Goal: Task Accomplishment & Management: Manage account settings

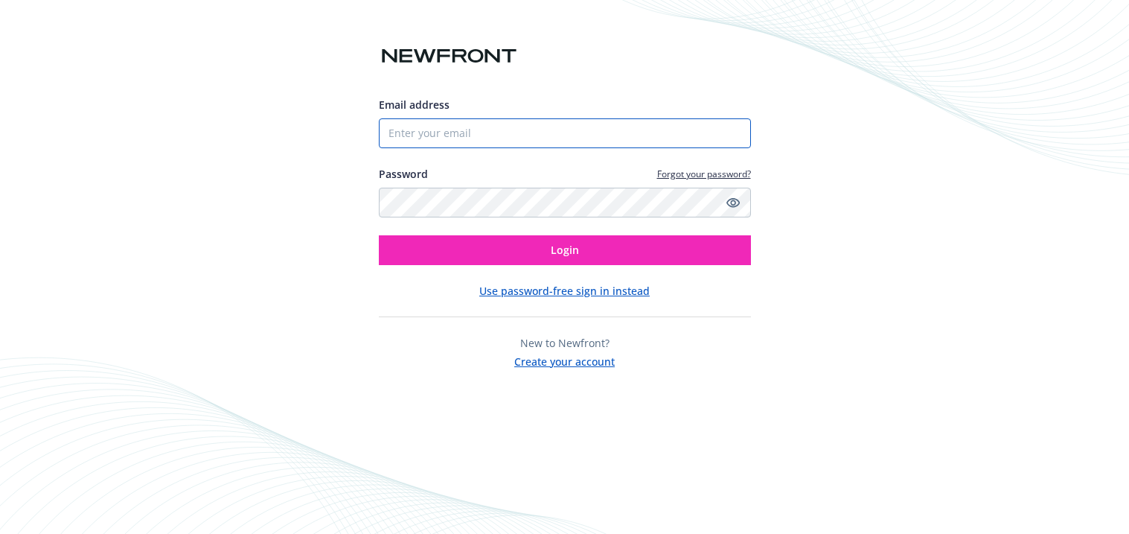
click at [528, 129] on input "Email address" at bounding box center [565, 133] width 372 height 30
type input "[PERSON_NAME][EMAIL_ADDRESS][DOMAIN_NAME]"
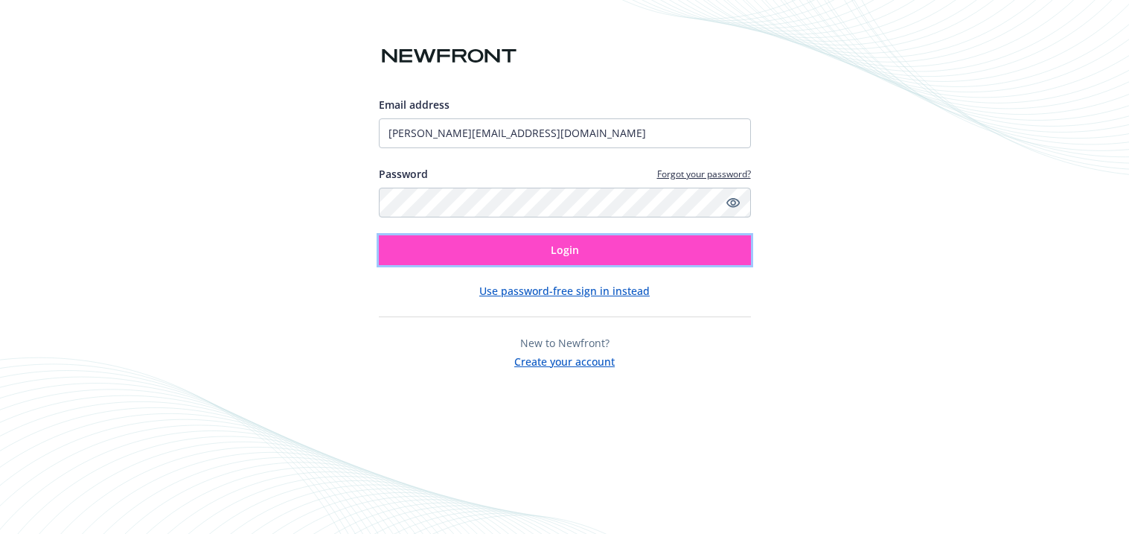
click at [531, 249] on button "Login" at bounding box center [565, 250] width 372 height 30
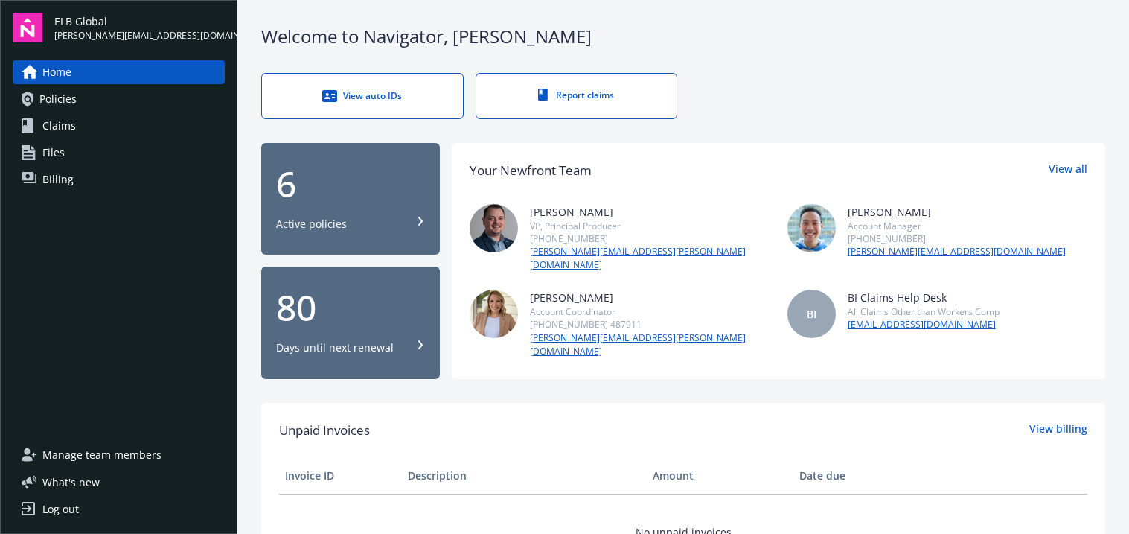
click at [369, 105] on link "View auto IDs" at bounding box center [362, 96] width 203 height 46
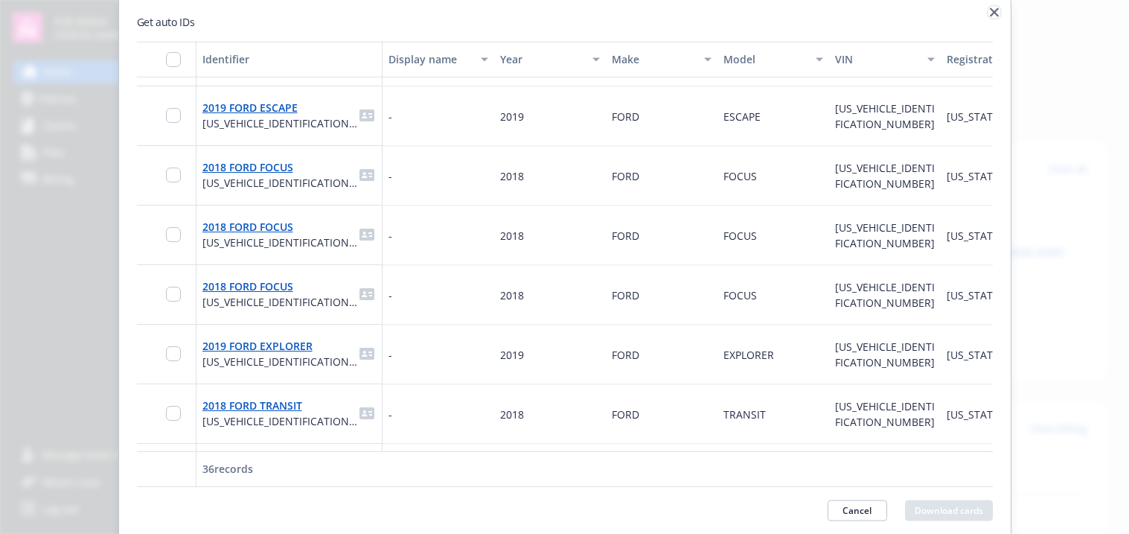
scroll to position [670, 0]
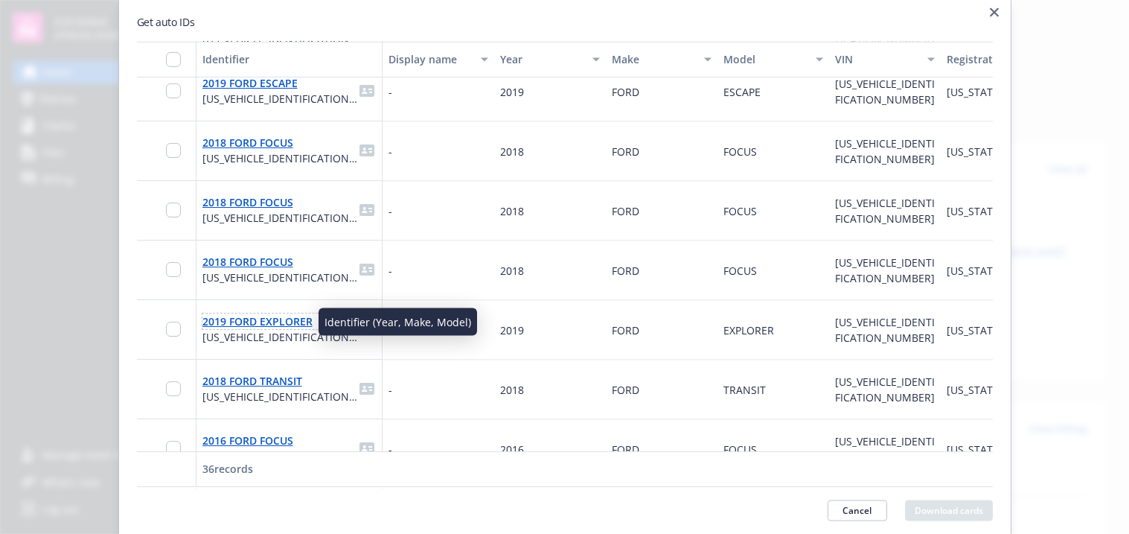
click at [285, 316] on link "2019 FORD EXPLORER" at bounding box center [258, 322] width 110 height 14
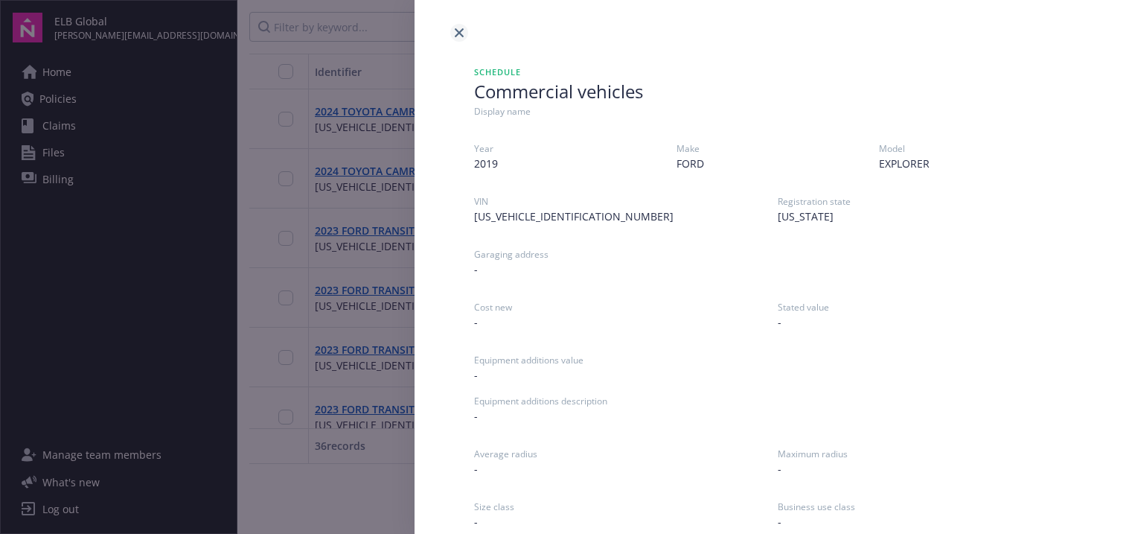
click at [456, 25] on link "close" at bounding box center [459, 33] width 18 height 18
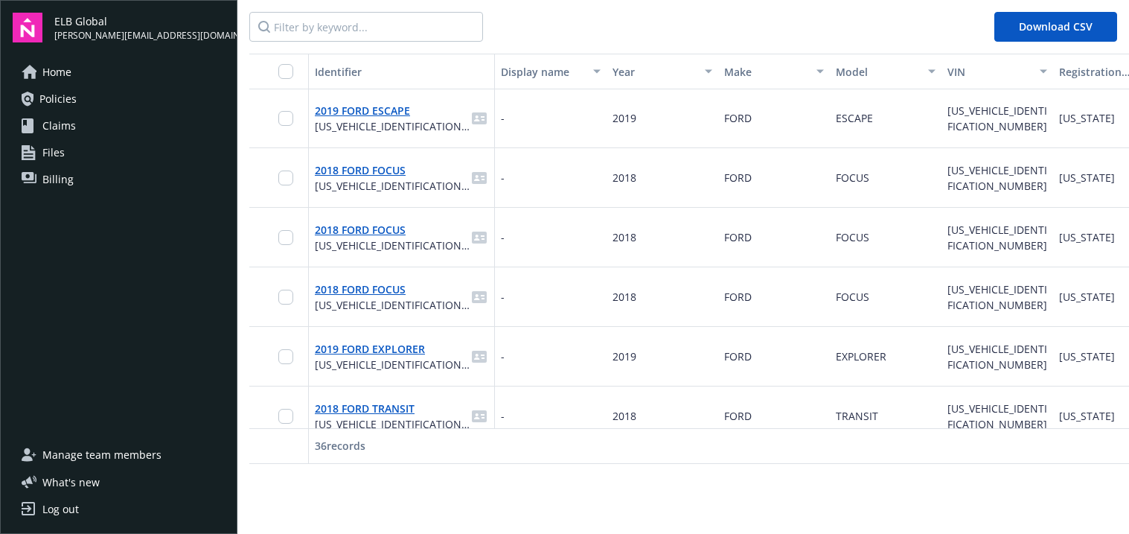
scroll to position [670, 0]
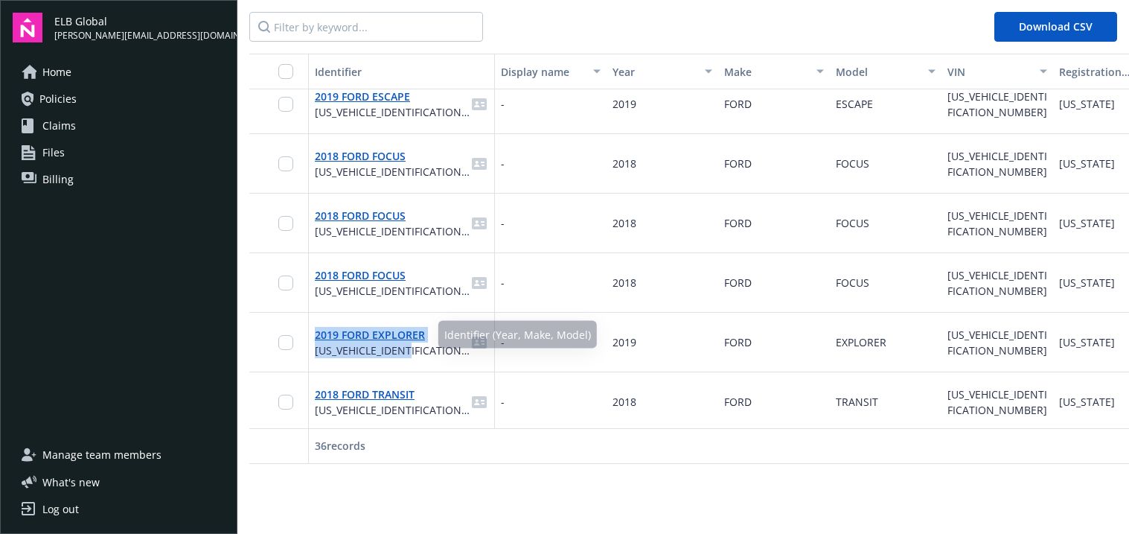
drag, startPoint x: 432, startPoint y: 345, endPoint x: 314, endPoint y: 338, distance: 117.9
click at [314, 338] on div "2019 FORD EXPLORER [US_VEHICLE_IDENTIFICATION_NUMBER]" at bounding box center [402, 343] width 186 height 60
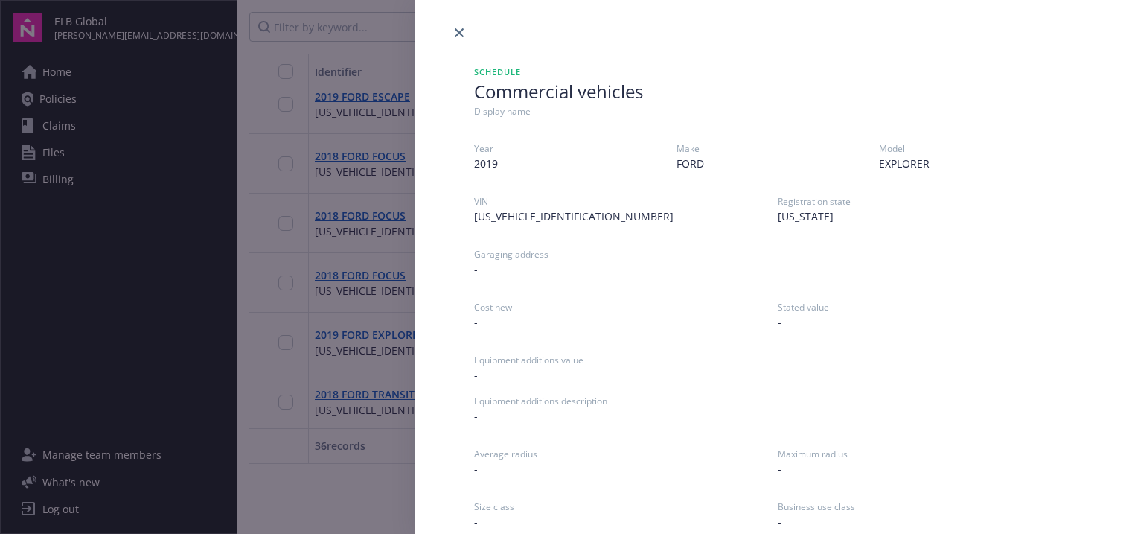
click at [572, 217] on span "[US_VEHICLE_IDENTIFICATION_NUMBER]" at bounding box center [620, 216] width 292 height 16
click at [571, 217] on span "[US_VEHICLE_IDENTIFICATION_NUMBER]" at bounding box center [620, 216] width 292 height 16
copy span "[US_VEHICLE_IDENTIFICATION_NUMBER]"
click at [457, 36] on icon "close" at bounding box center [459, 32] width 9 height 9
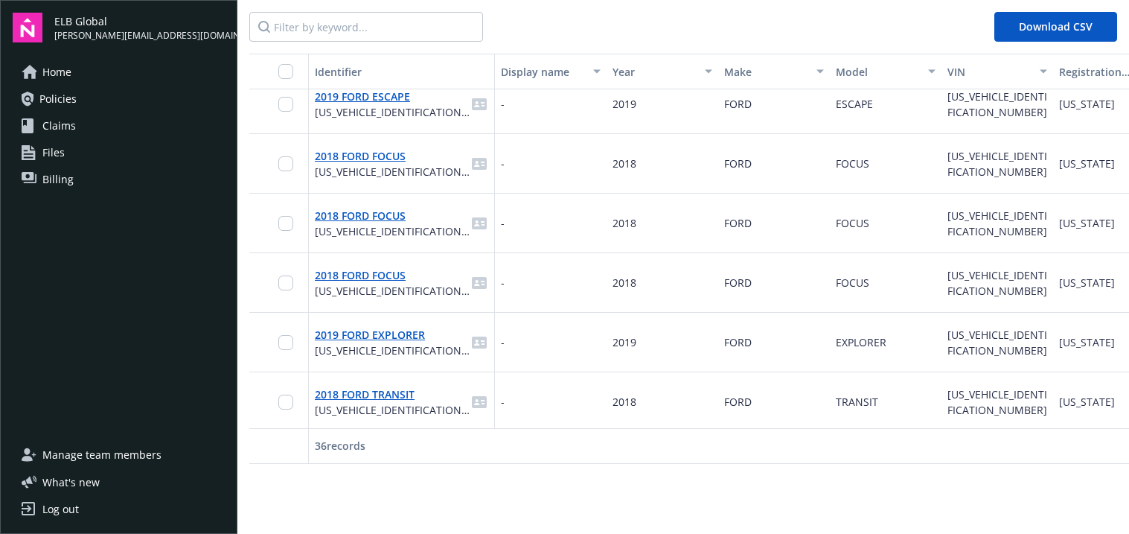
click at [57, 73] on span "Home" at bounding box center [56, 72] width 29 height 24
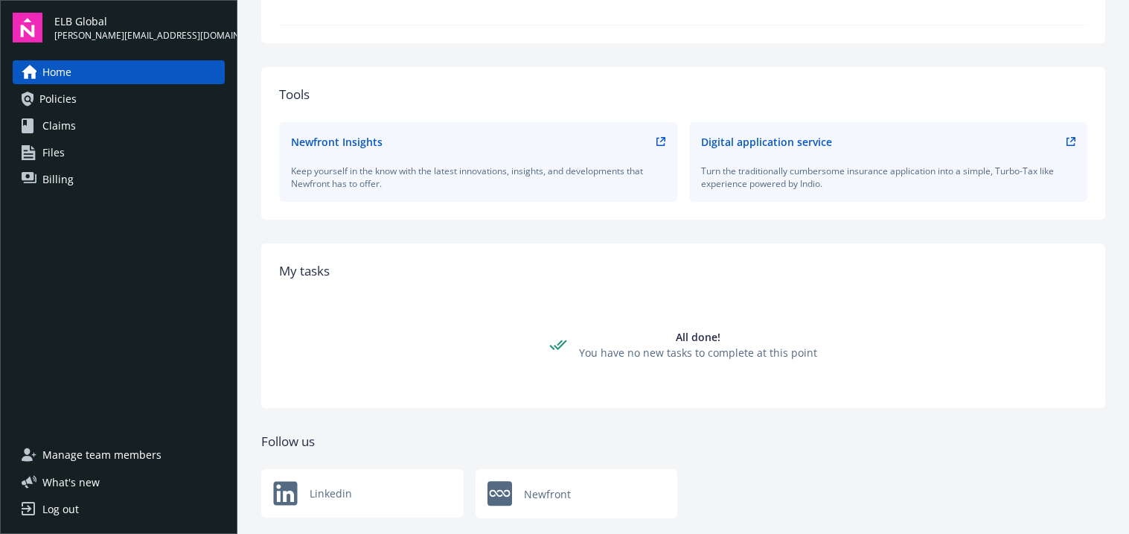
scroll to position [553, 0]
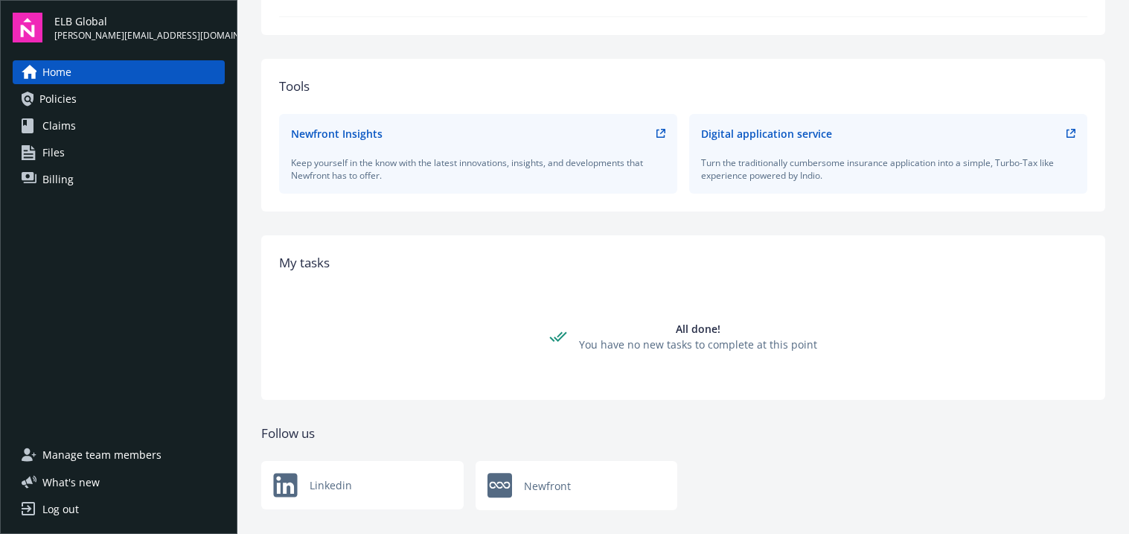
click at [84, 447] on span "Manage team members" at bounding box center [101, 455] width 119 height 24
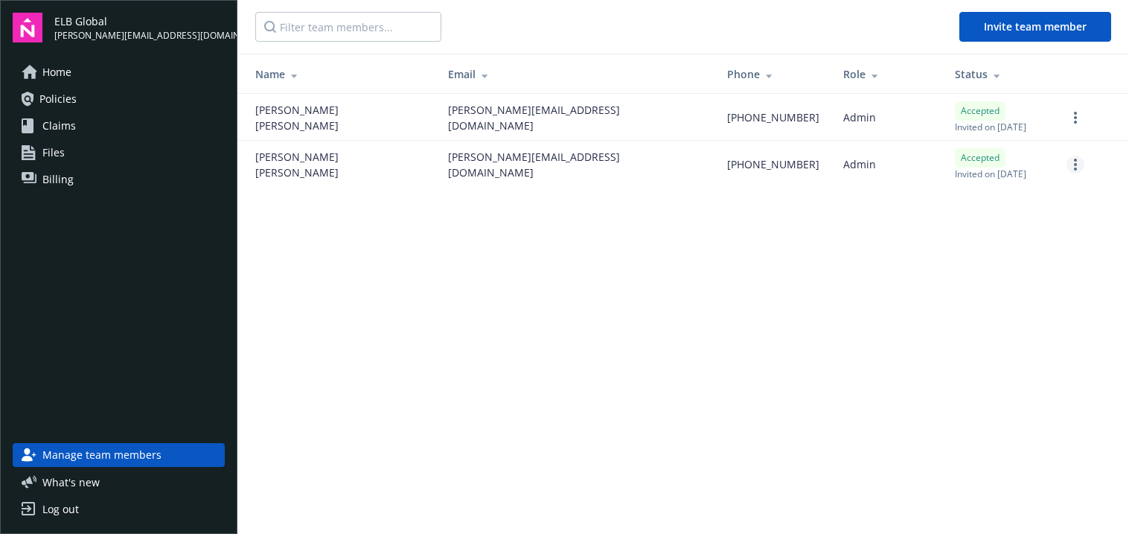
click at [1079, 168] on link "more" at bounding box center [1076, 165] width 18 height 18
click at [1080, 118] on link "more" at bounding box center [1076, 118] width 18 height 18
click at [755, 274] on main "Invite team member Name Email Phone Role Status [PERSON_NAME] [PERSON_NAME][EMA…" at bounding box center [684, 267] width 892 height 534
click at [1071, 166] on link "more" at bounding box center [1076, 165] width 18 height 18
click at [806, 284] on main "Invite team member Name Email Phone Role Status [PERSON_NAME] [PERSON_NAME][EMA…" at bounding box center [684, 267] width 892 height 534
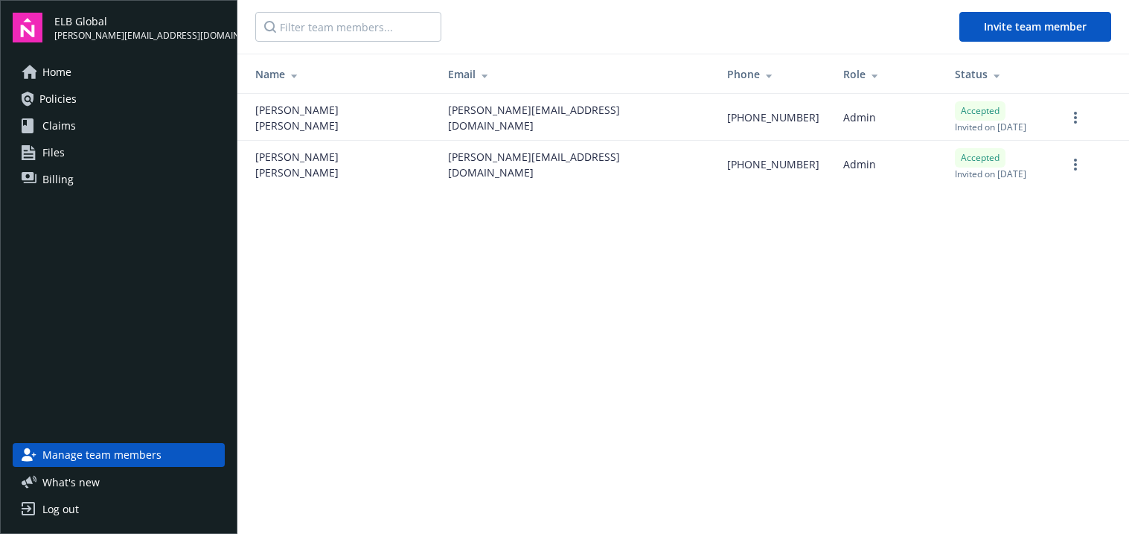
click at [73, 71] on link "Home" at bounding box center [119, 72] width 212 height 24
